Goal: Check status

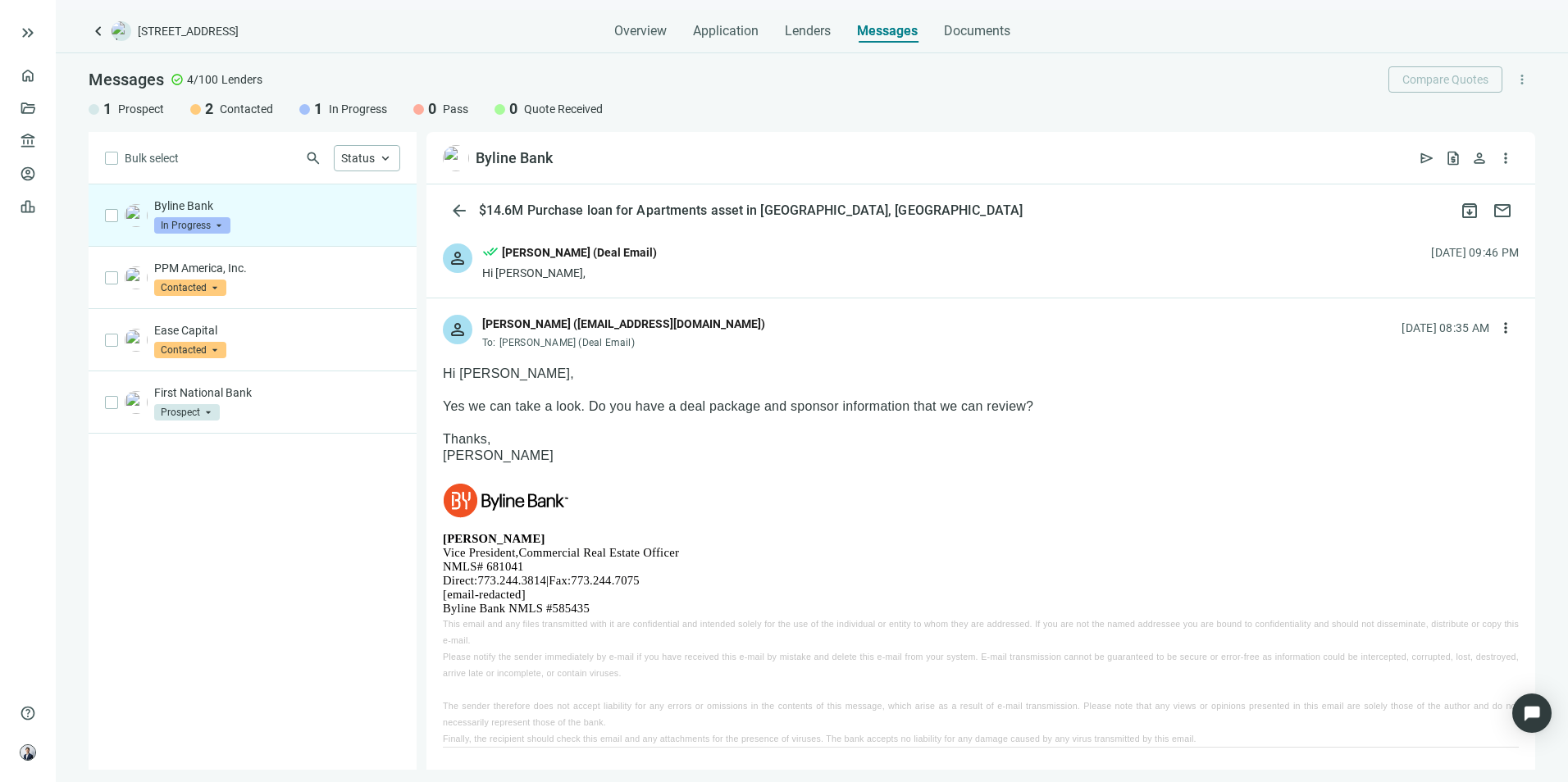
scroll to position [1446, 0]
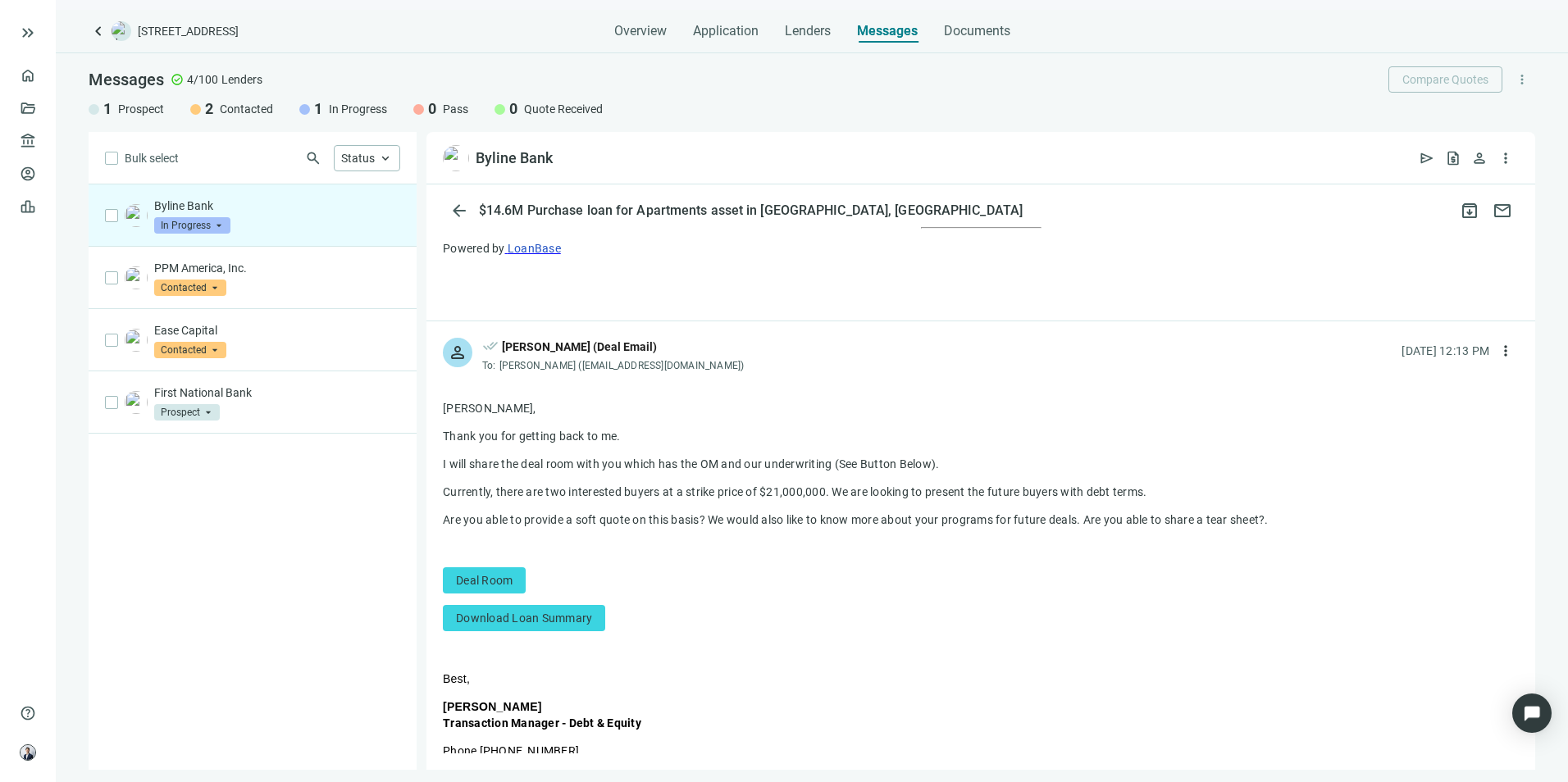
click at [93, 30] on span "keyboard_arrow_left" at bounding box center [99, 31] width 20 height 20
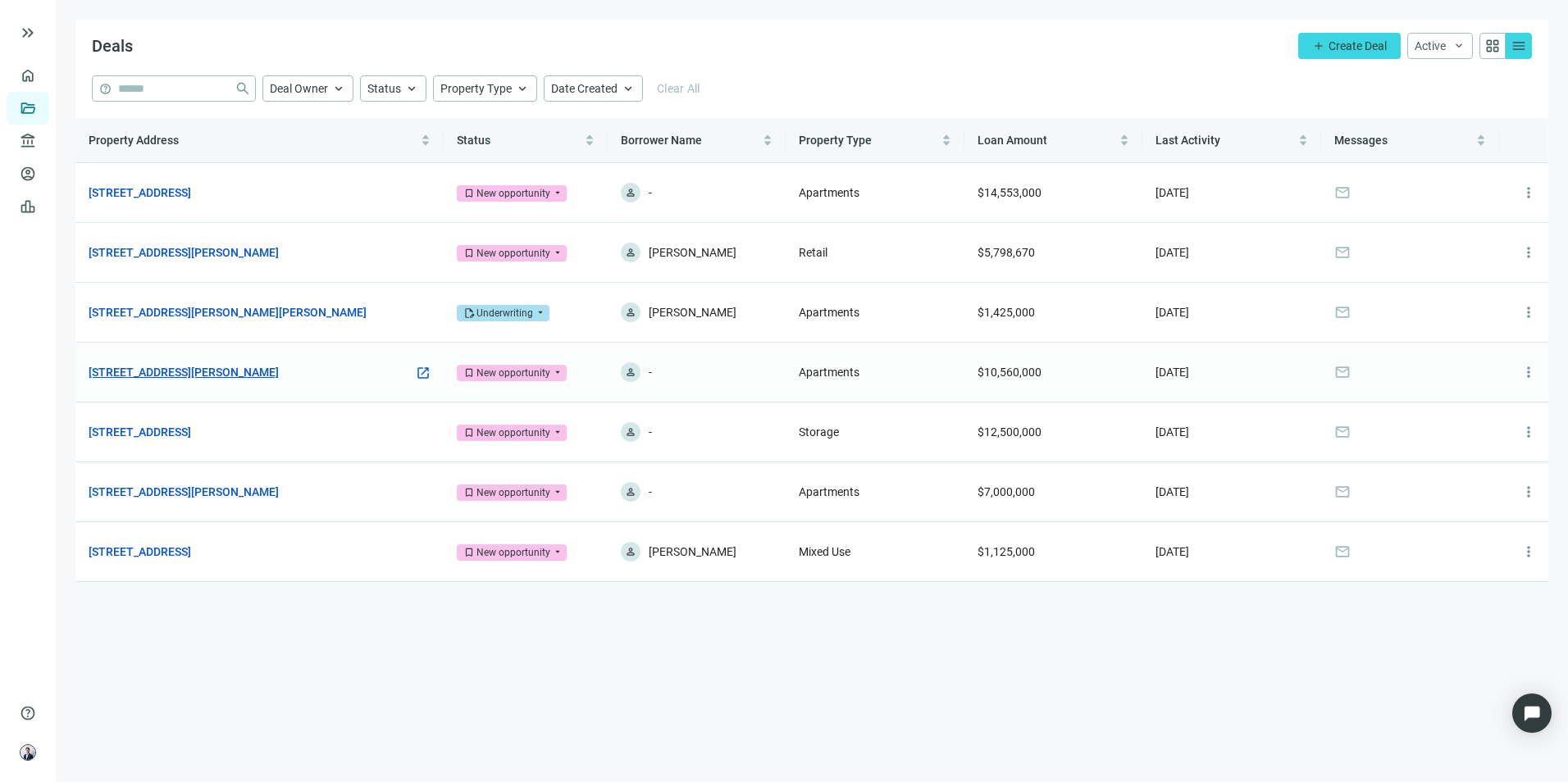
click at [271, 363] on link "[STREET_ADDRESS][PERSON_NAME]" at bounding box center [184, 372] width 190 height 18
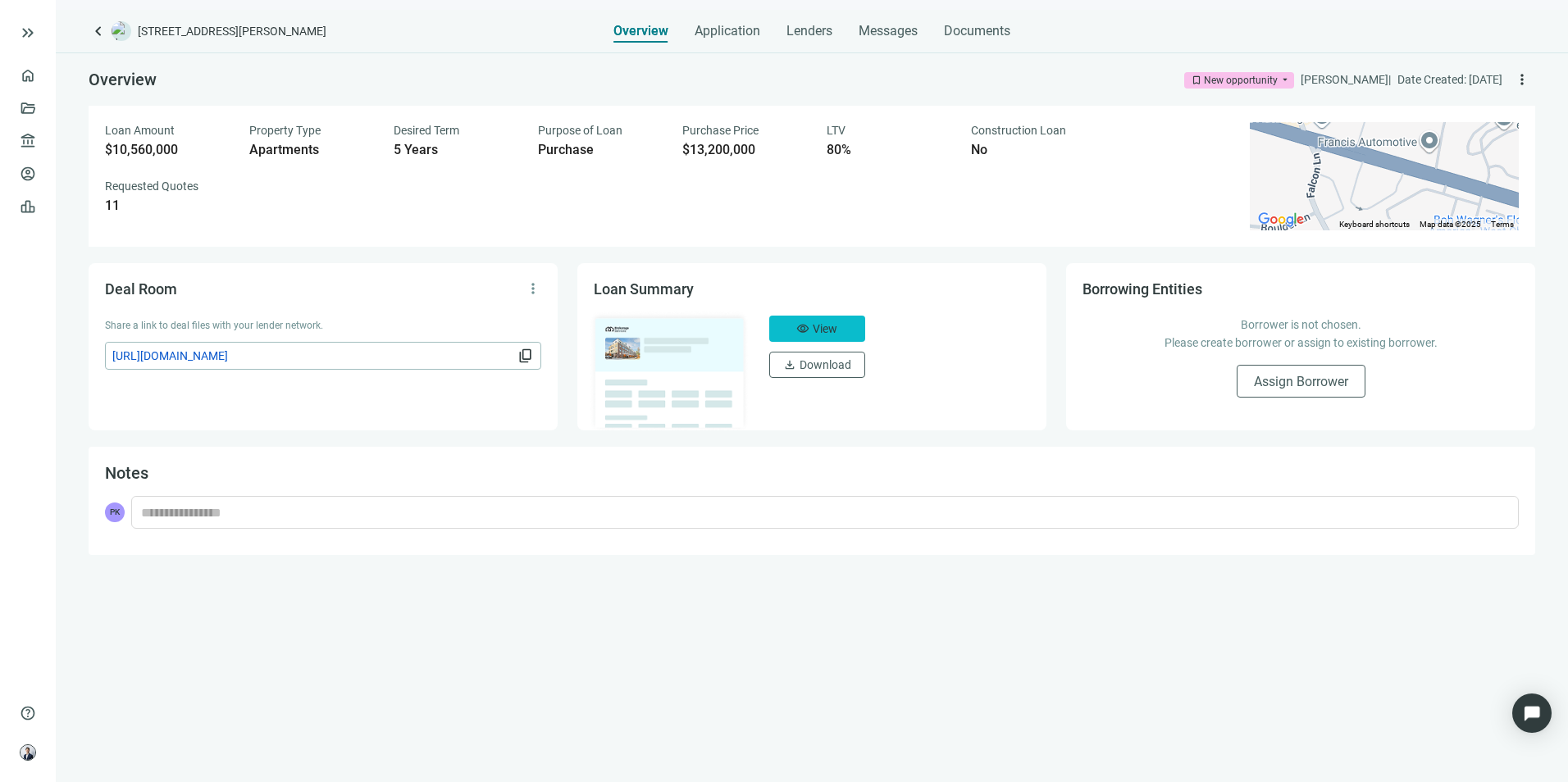
click at [812, 337] on button "visibility View" at bounding box center [817, 329] width 96 height 26
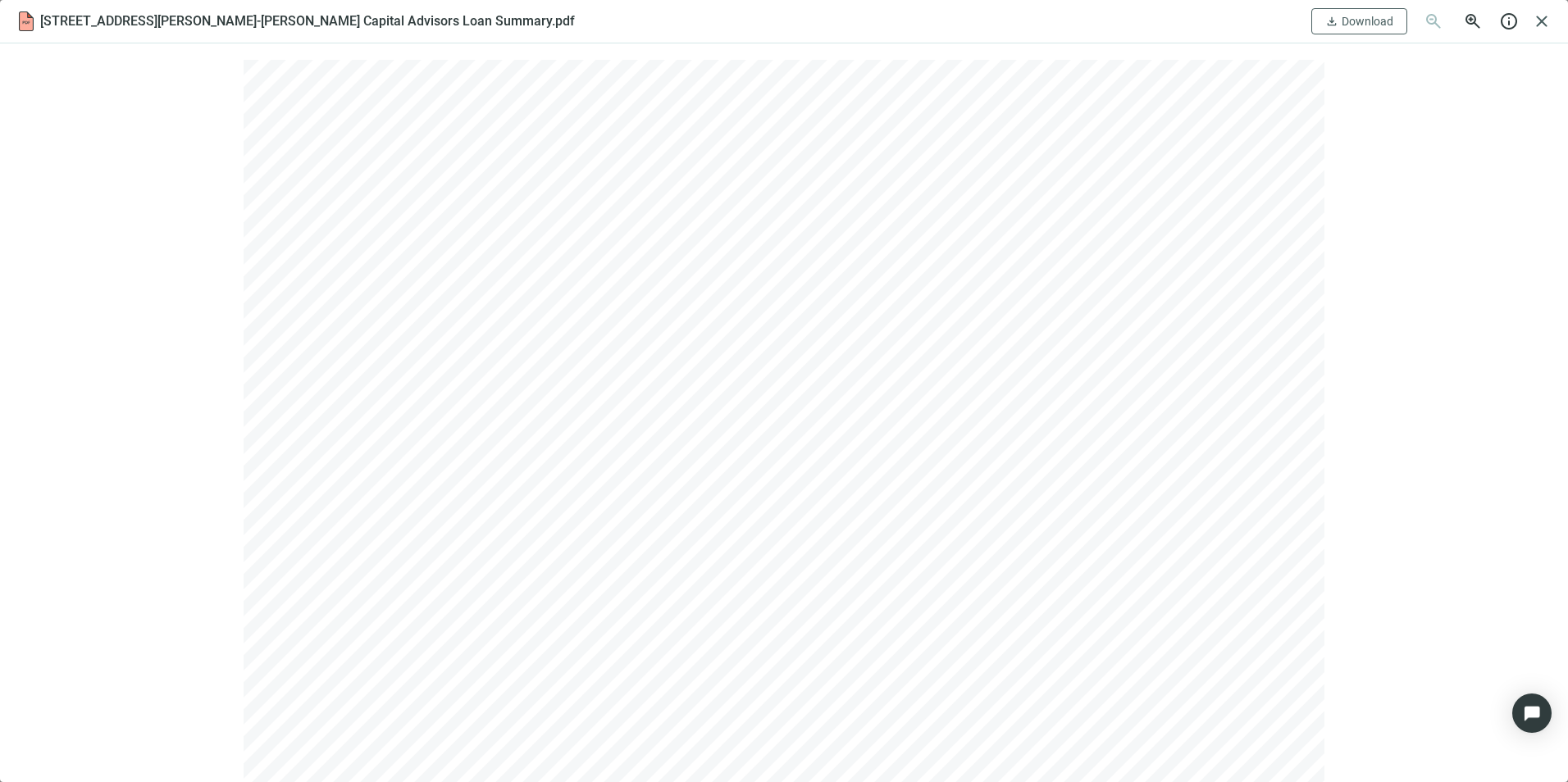
click at [1525, 3] on div "[STREET_ADDRESS][PERSON_NAME]-[PERSON_NAME] Capital Advisors Loan Summary.pdf d…" at bounding box center [784, 21] width 1568 height 43
click at [1532, 27] on span "close" at bounding box center [1542, 21] width 20 height 20
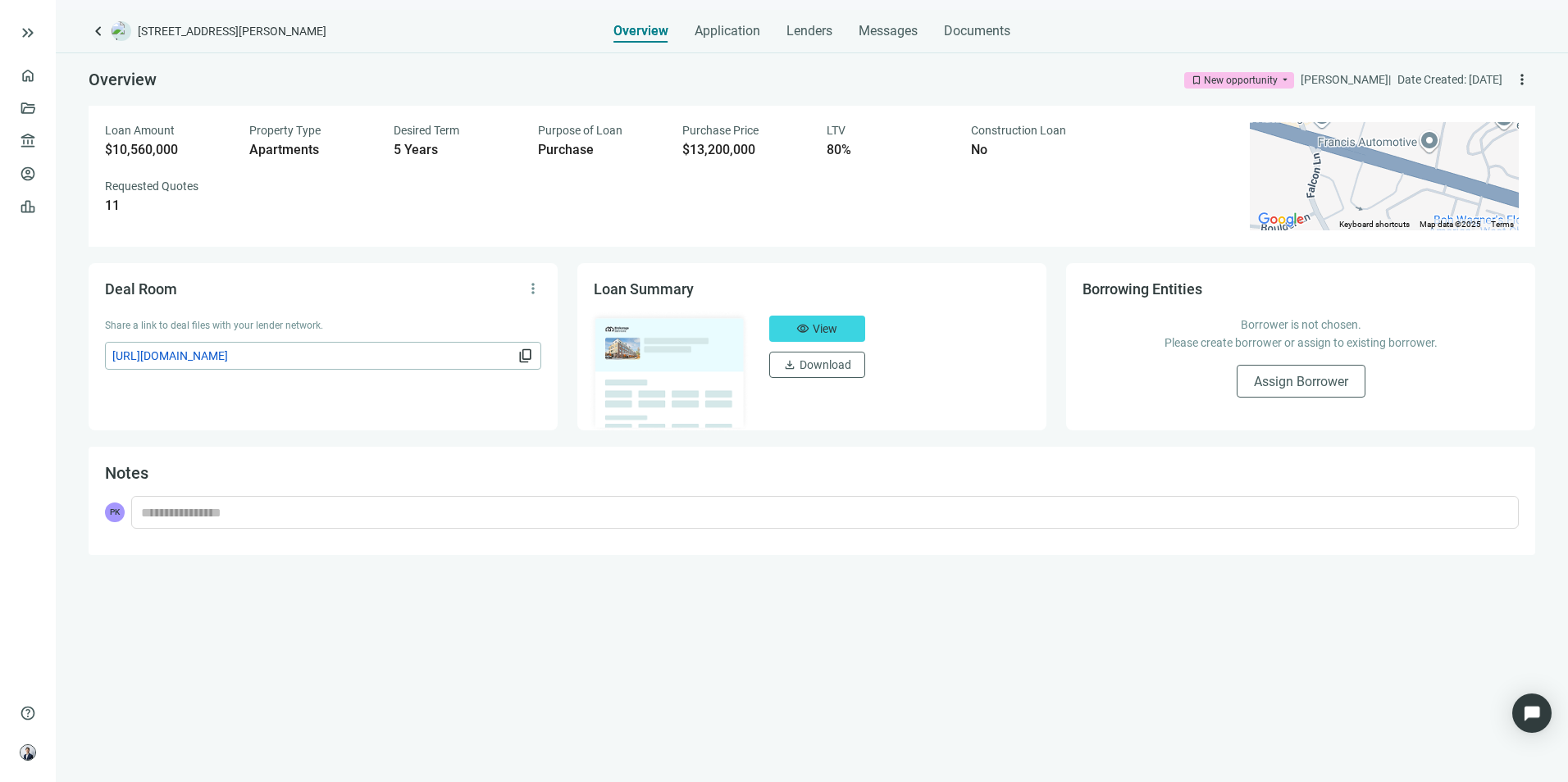
click at [1205, 84] on div "New opportunity" at bounding box center [1241, 80] width 74 height 16
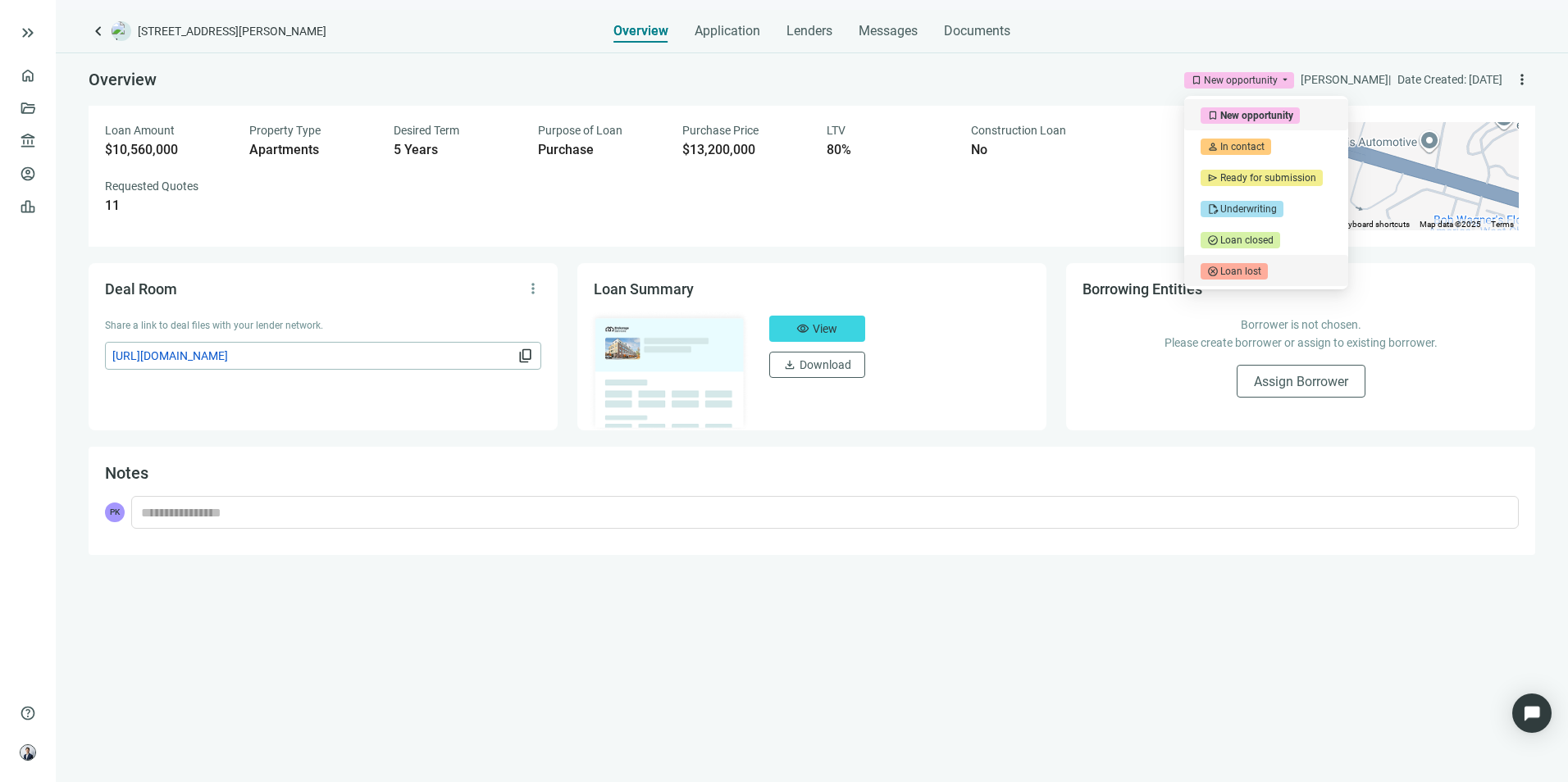
click at [1220, 275] on div "Loan lost" at bounding box center [1240, 271] width 41 height 16
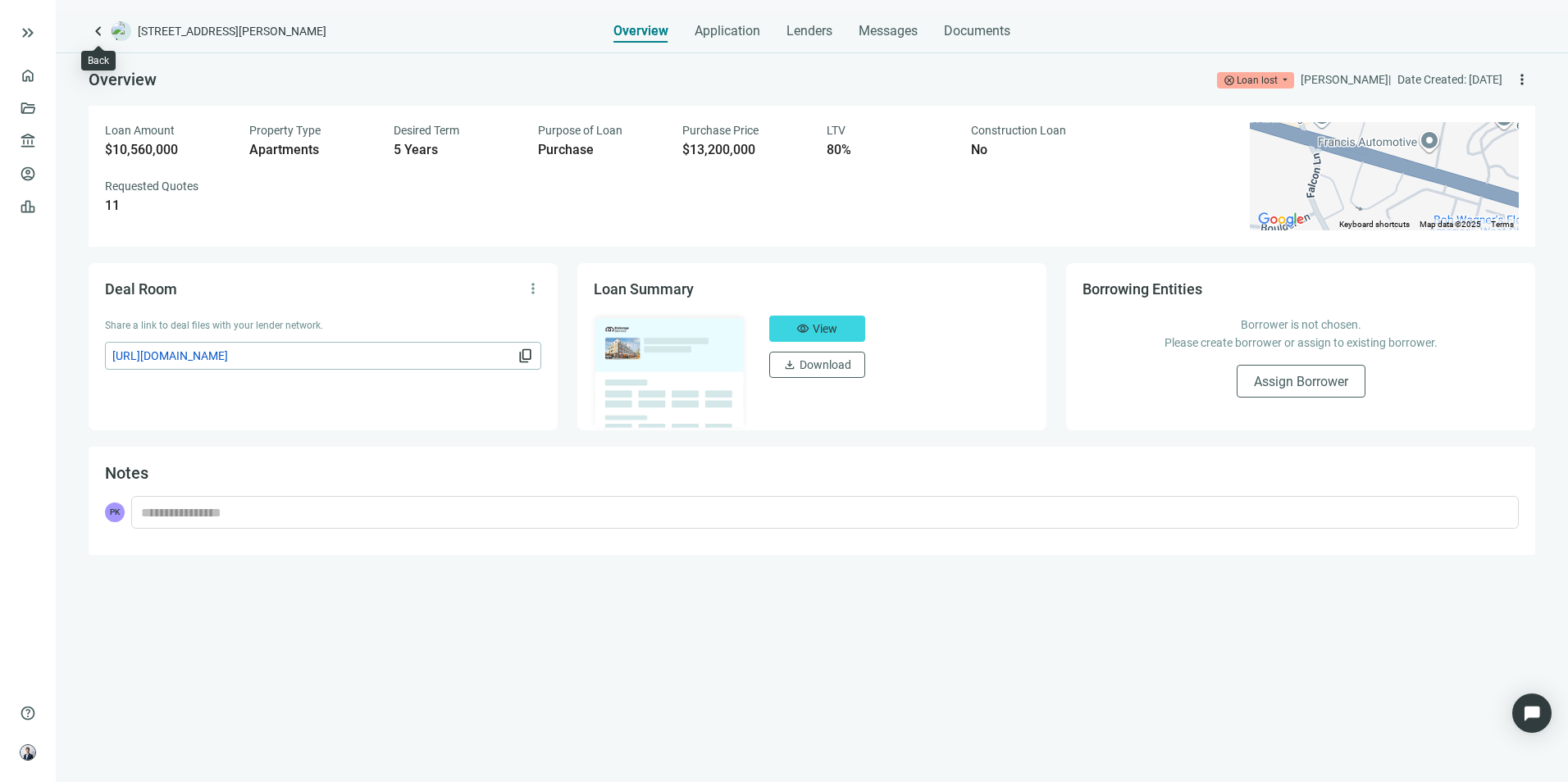
click at [101, 32] on span "keyboard_arrow_left" at bounding box center [99, 31] width 20 height 20
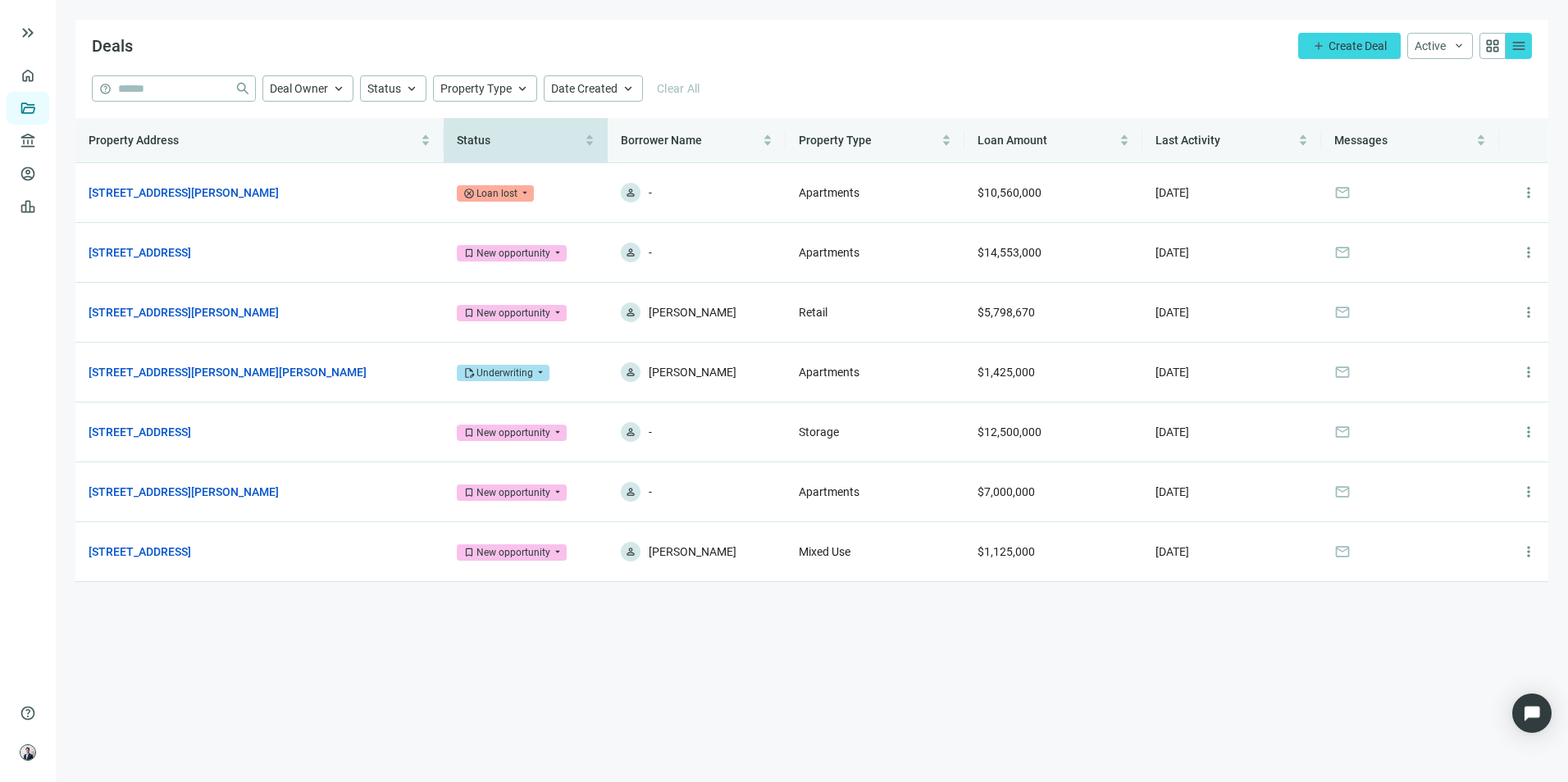
click at [550, 144] on span "Status" at bounding box center [519, 140] width 125 height 18
